Goal: Use online tool/utility: Use online tool/utility

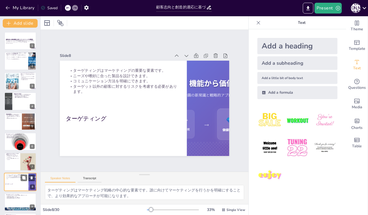
checkbox input "true"
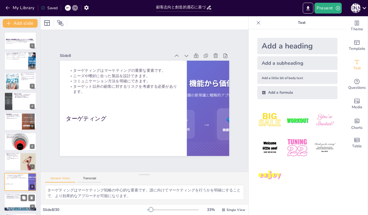
checkbox input "true"
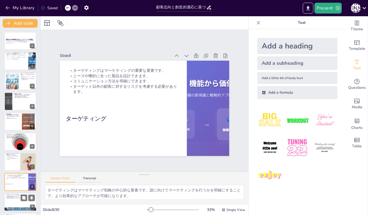
checkbox input "true"
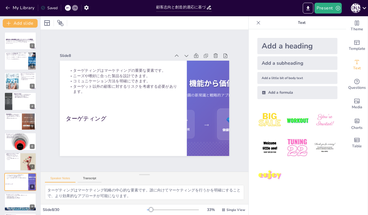
checkbox input "true"
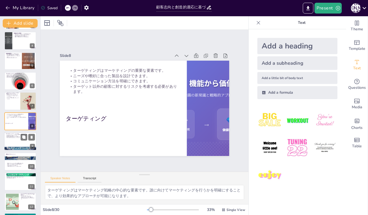
checkbox input "true"
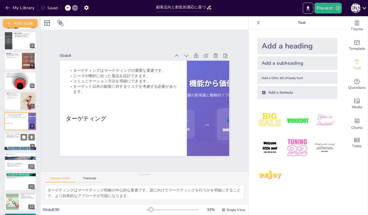
checkbox input "true"
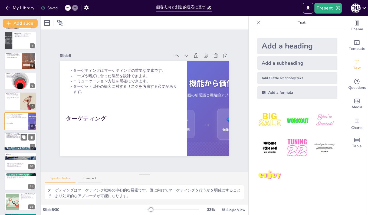
checkbox input "true"
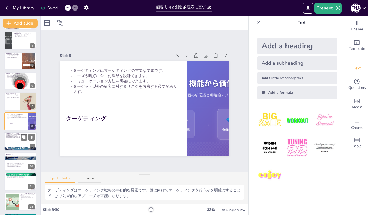
checkbox input "true"
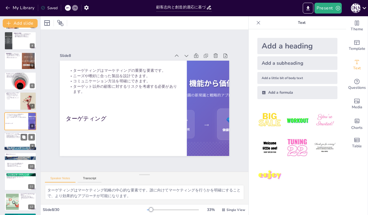
click at [12, 139] on div at bounding box center [20, 141] width 32 height 18
checkbox input "true"
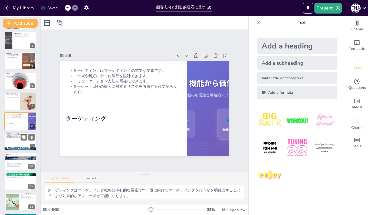
checkbox input "true"
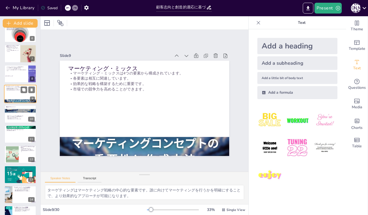
scroll to position [135, 0]
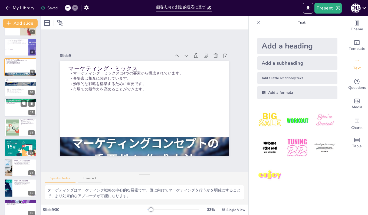
checkbox input "true"
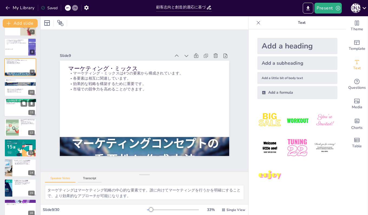
checkbox input "true"
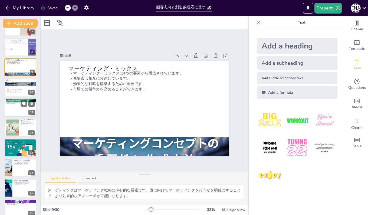
checkbox input "true"
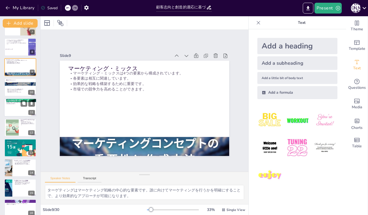
checkbox input "true"
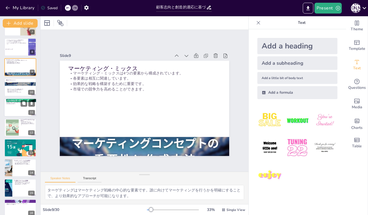
checkbox input "true"
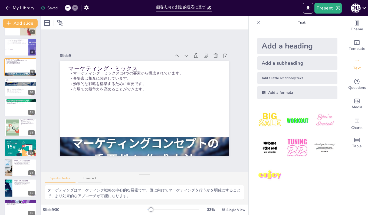
checkbox input "true"
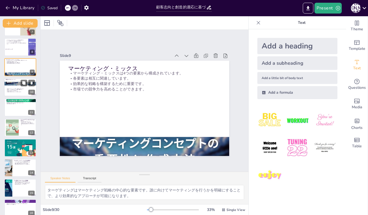
checkbox input "true"
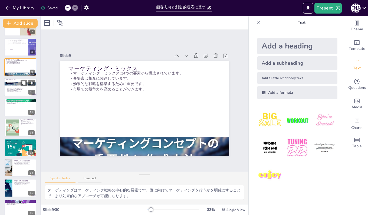
checkbox input "true"
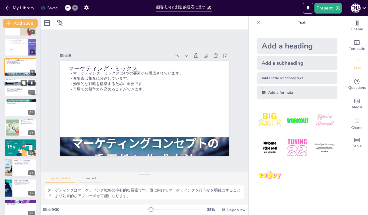
click at [12, 90] on p "競争力を高めるための戦略です。" at bounding box center [20, 90] width 29 height 1
checkbox input "true"
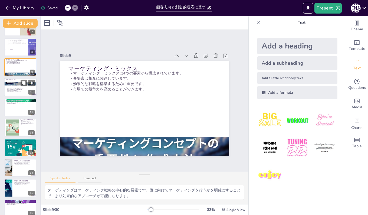
checkbox input "true"
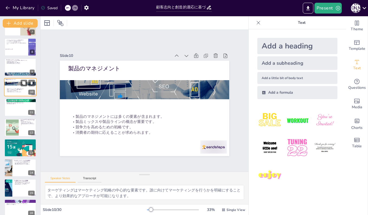
scroll to position [101, 0]
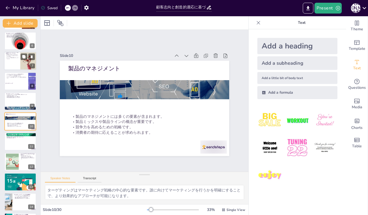
checkbox input "true"
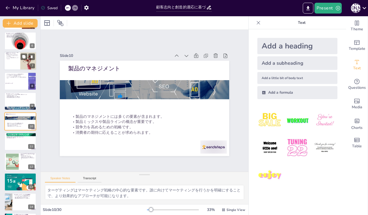
checkbox input "true"
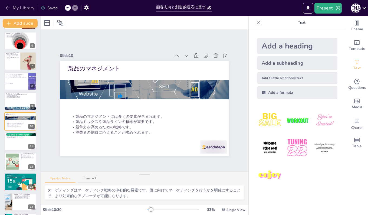
checkbox input "true"
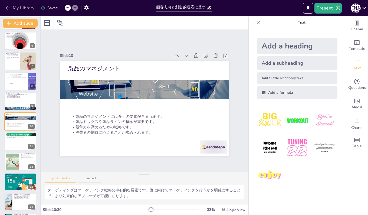
checkbox input "true"
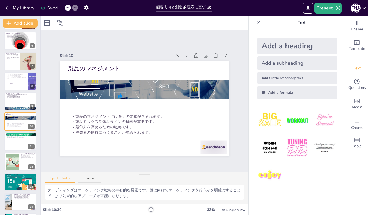
checkbox input "true"
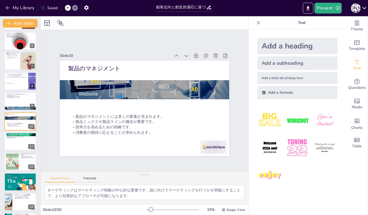
checkbox input "true"
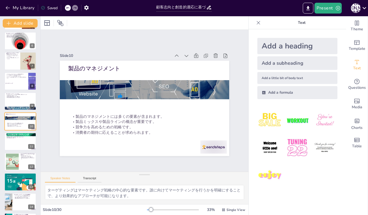
checkbox input "true"
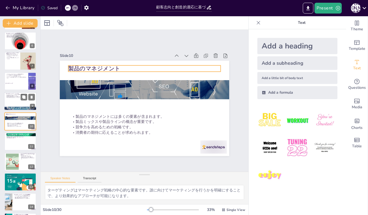
checkbox input "true"
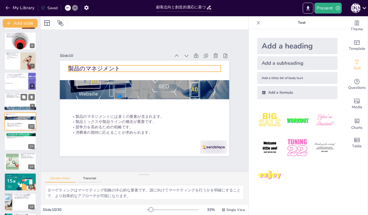
checkbox input "true"
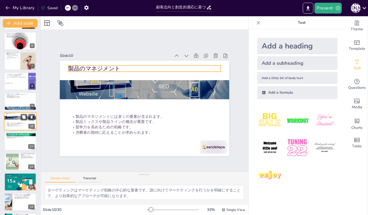
checkbox input "true"
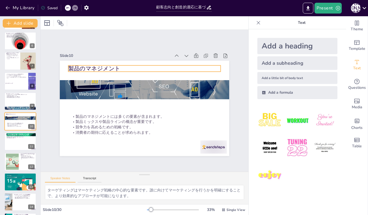
checkbox input "true"
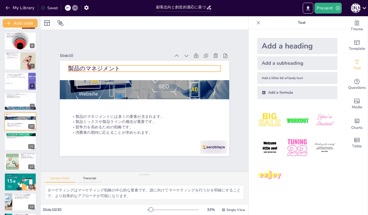
checkbox input "true"
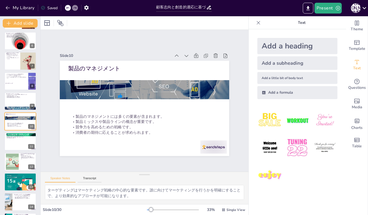
checkbox input "true"
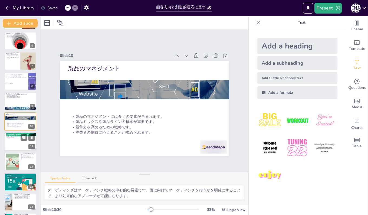
checkbox input "true"
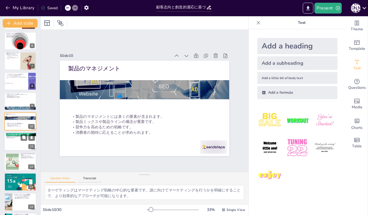
click at [13, 142] on div at bounding box center [20, 141] width 32 height 18
checkbox input "true"
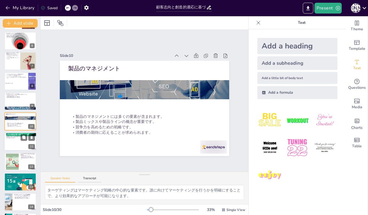
checkbox input "true"
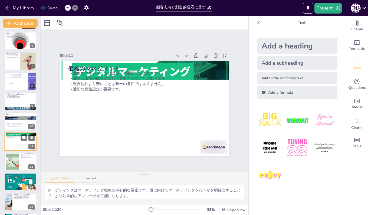
scroll to position [121, 0]
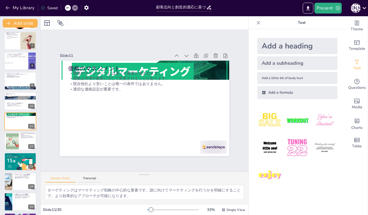
checkbox input "true"
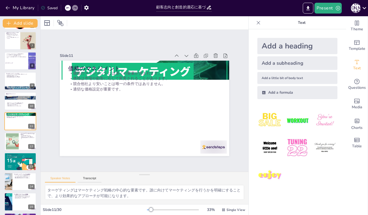
checkbox input "true"
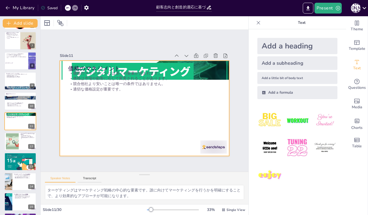
checkbox input "true"
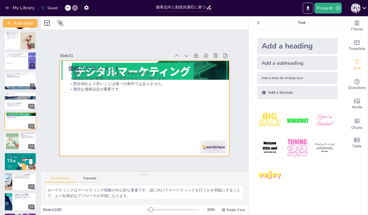
checkbox input "true"
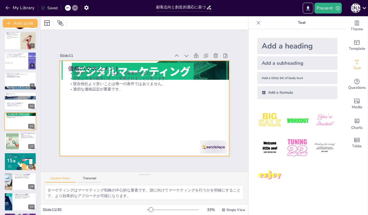
checkbox input "true"
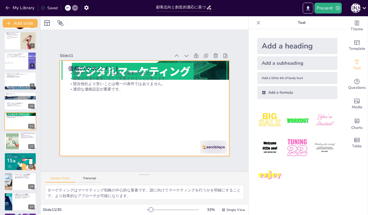
checkbox input "true"
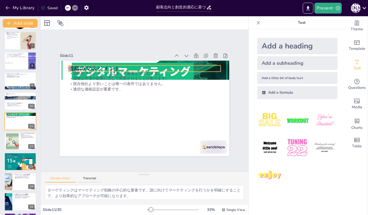
checkbox input "true"
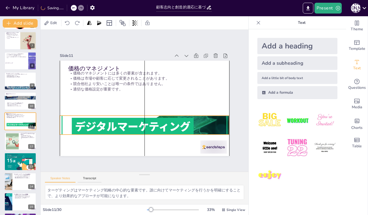
drag, startPoint x: 127, startPoint y: 61, endPoint x: 129, endPoint y: 116, distance: 54.9
click at [129, 116] on div at bounding box center [144, 125] width 169 height 105
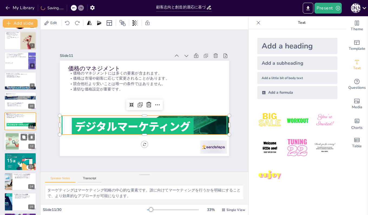
click at [12, 140] on div at bounding box center [12, 141] width 30 height 17
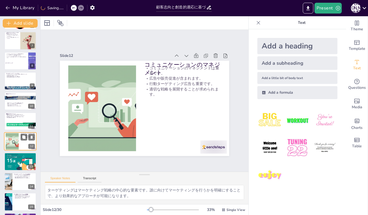
scroll to position [141, 0]
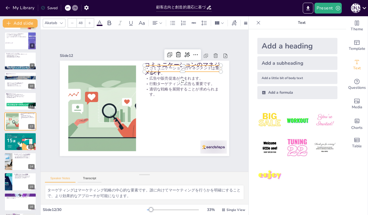
click at [172, 61] on p "コミュニケーションのマネジメント" at bounding box center [182, 69] width 76 height 16
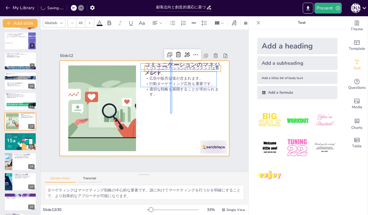
drag, startPoint x: 172, startPoint y: 59, endPoint x: 170, endPoint y: 113, distance: 54.7
click at [170, 61] on div "コミュニケーションのマネジメント コミュニケーションのマネジメントは重要です。 広告や販売促進が含まれます。 行動ターゲティング広告も重要です。 適切な戦略を…" at bounding box center [144, 61] width 169 height 0
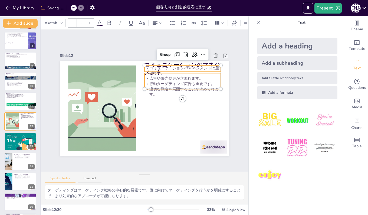
click at [189, 61] on p "コミュニケーションのマネジメント" at bounding box center [182, 69] width 76 height 16
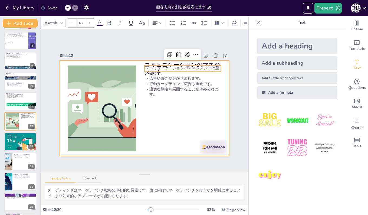
click at [220, 81] on div at bounding box center [144, 108] width 169 height 95
click at [194, 61] on p "コミュニケーションのマネジメント" at bounding box center [182, 69] width 76 height 16
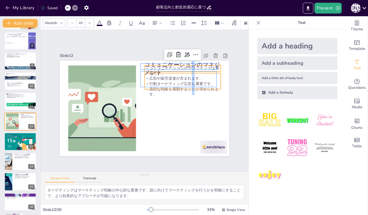
drag, startPoint x: 194, startPoint y: 61, endPoint x: 192, endPoint y: 95, distance: 33.6
click at [192, 61] on div "コミュニケーションのマネジメント コミュニケーションのマネジメントは重要です。 広告や販売促進が含まれます。 行動ターゲティング広告も重要です。 適切な戦略を…" at bounding box center [144, 61] width 169 height 0
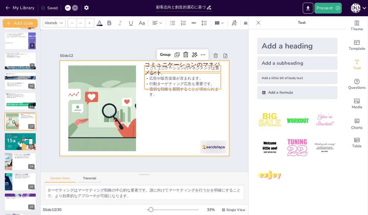
click at [193, 120] on div at bounding box center [144, 108] width 169 height 95
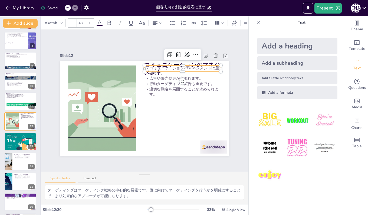
click at [160, 61] on p "コミュニケーションのマネジメント" at bounding box center [182, 69] width 76 height 16
click at [163, 61] on div "コミュニケーションのマネジメント コミュニケーションのマネジメントは重要です。 広告や販売促進が含まれます。 行動ターゲティング広告も重要です。 適切な戦略を…" at bounding box center [144, 108] width 169 height 95
click at [165, 61] on p "コミュニケーションのマネジメント" at bounding box center [182, 69] width 76 height 16
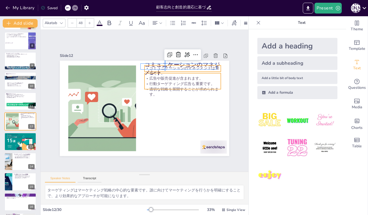
drag, startPoint x: 165, startPoint y: 60, endPoint x: 164, endPoint y: 67, distance: 6.8
click at [164, 61] on div "コミュニケーションのマネジメント コミュニケーションのマネジメントは重要です。 広告や販売促進が含まれます。 行動ターゲティング広告も重要です。 適切な戦略を…" at bounding box center [144, 61] width 169 height 0
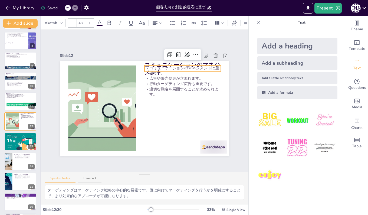
click at [230, 74] on div "Slide 1 顧客志向と創造的適応に基づくマーケティングの重要性 本プレゼンテーションでは、顧客志向と創造的適応に基づくマーケティングの重要性について説明し…" at bounding box center [145, 100] width 200 height 110
click at [209, 61] on p "コミュニケーションのマネジメント" at bounding box center [182, 69] width 76 height 16
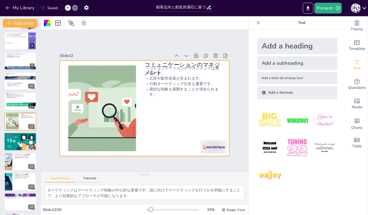
click at [19, 140] on div at bounding box center [20, 141] width 33 height 18
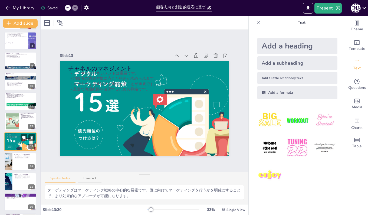
scroll to position [161, 0]
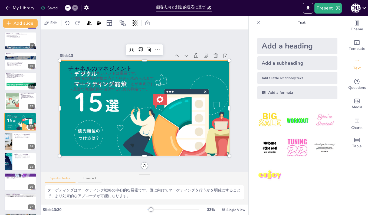
click at [96, 116] on div at bounding box center [145, 108] width 170 height 95
